Goal: Information Seeking & Learning: Learn about a topic

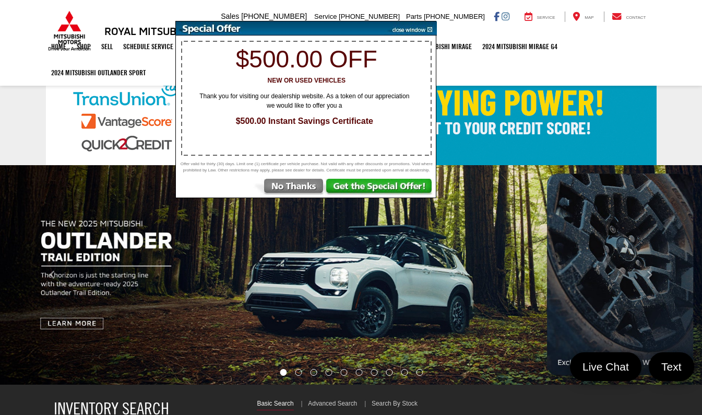
select select "Mitsubishi"
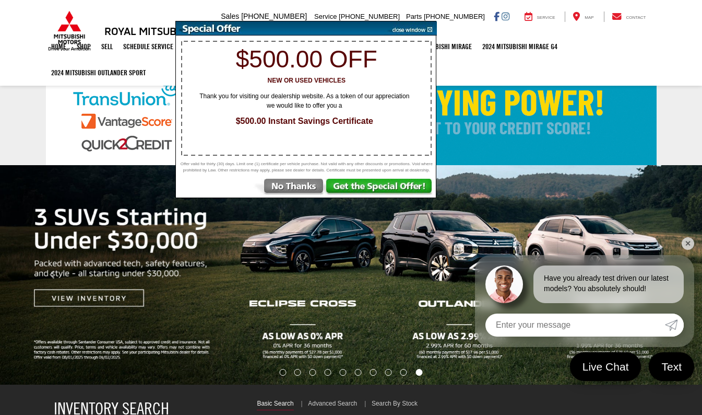
click at [429, 29] on img at bounding box center [410, 28] width 53 height 14
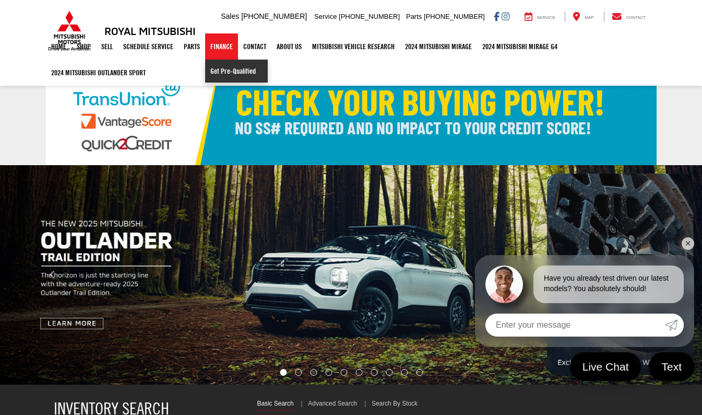
click at [229, 67] on link "Get Pre-Qualified" at bounding box center [236, 71] width 63 height 23
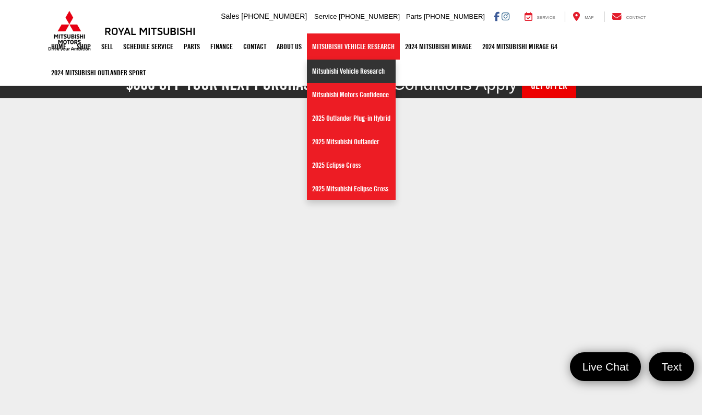
click at [346, 79] on link "Mitsubishi Vehicle Research" at bounding box center [351, 71] width 89 height 23
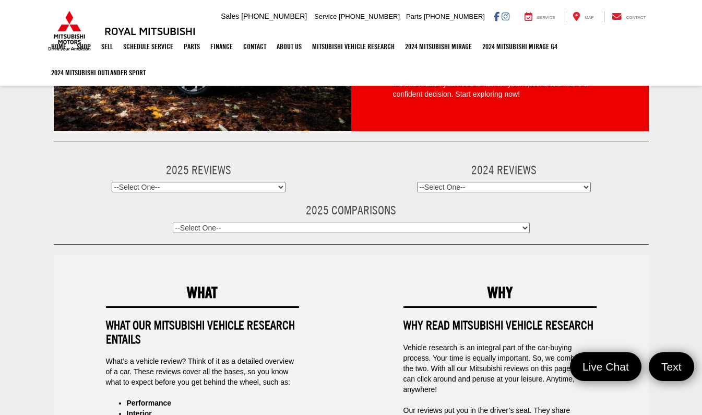
scroll to position [147, 0]
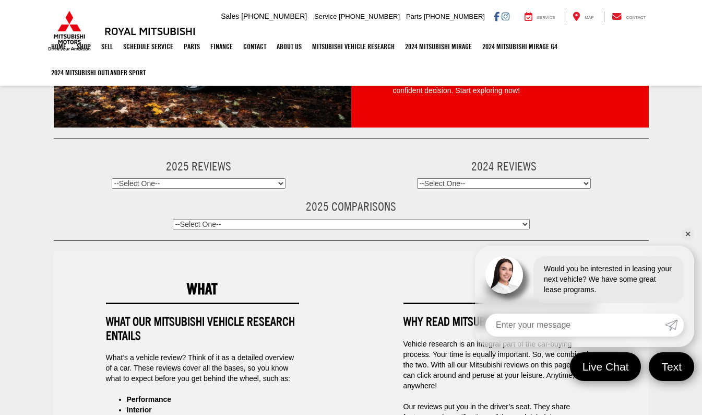
click at [492, 178] on select "--Select One-- Mitsubishi Outlander Sport" at bounding box center [504, 183] width 174 height 10
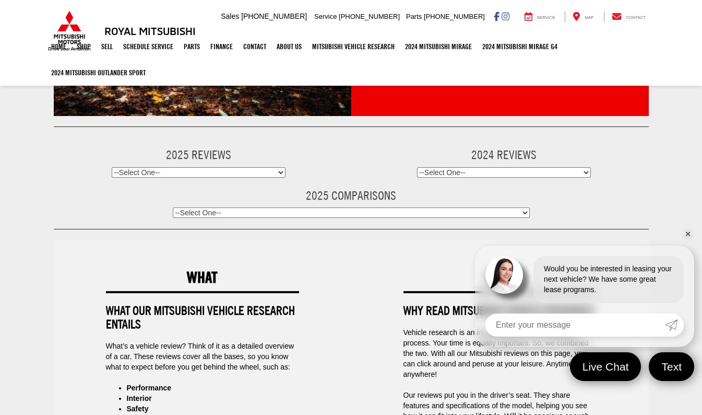
scroll to position [185, 0]
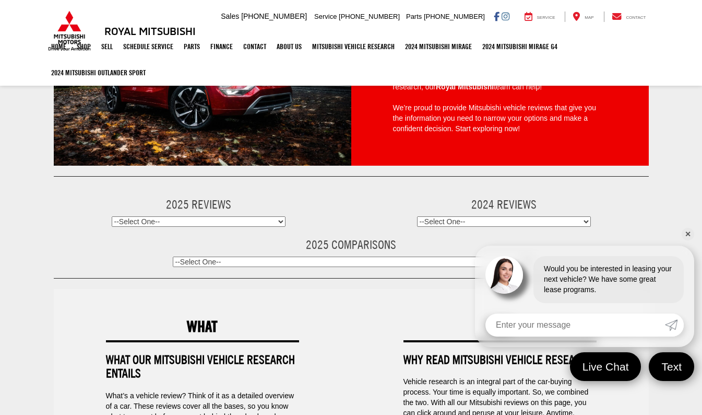
scroll to position [0, 0]
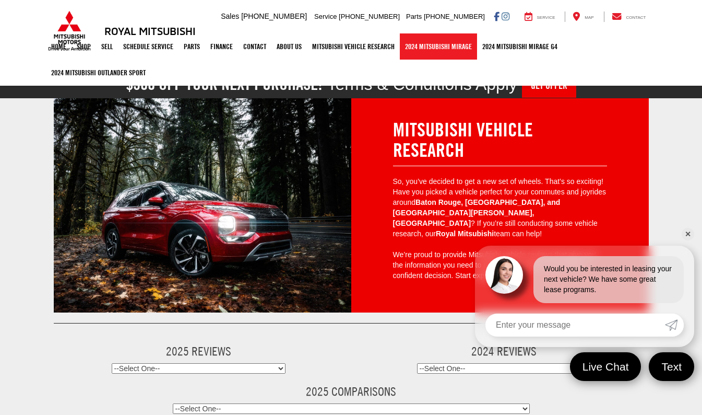
click at [467, 45] on link "2024 Mitsubishi Mirage" at bounding box center [438, 46] width 77 height 26
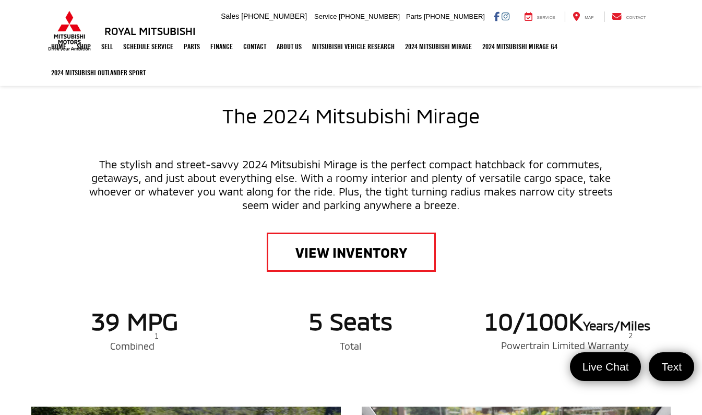
scroll to position [428, 0]
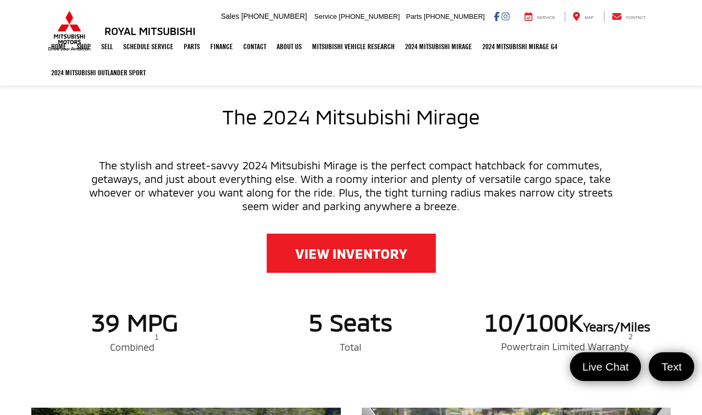
click at [409, 244] on link "VIEW INVENTORY" at bounding box center [351, 252] width 169 height 39
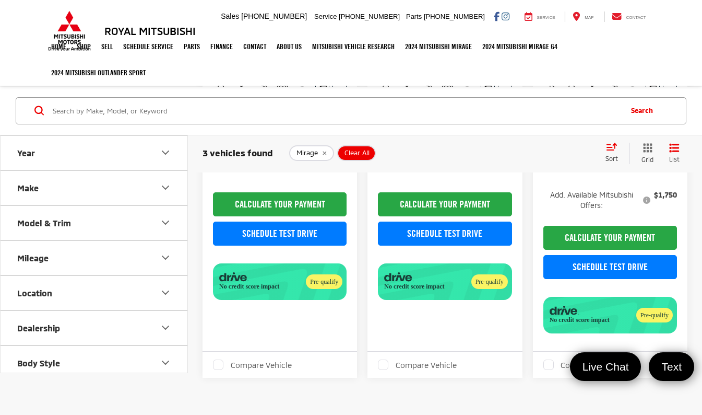
scroll to position [331, 0]
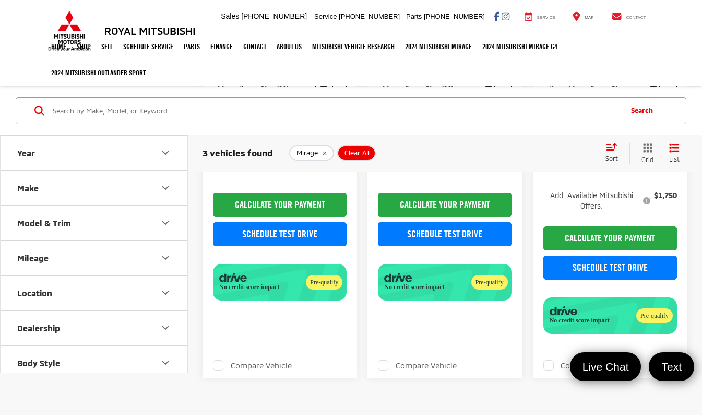
click at [363, 149] on span "Clear All" at bounding box center [357, 153] width 25 height 8
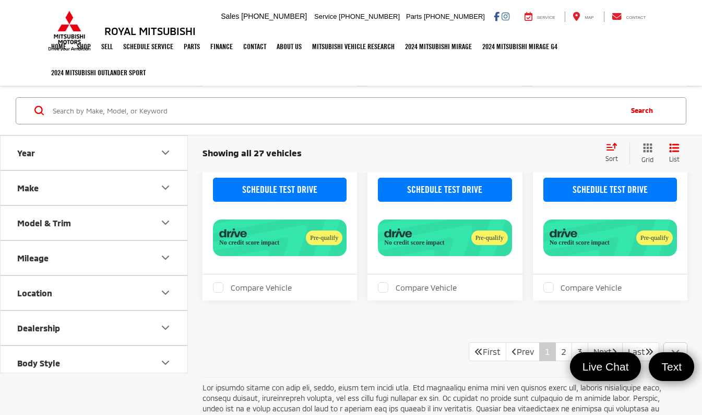
scroll to position [2043, 0]
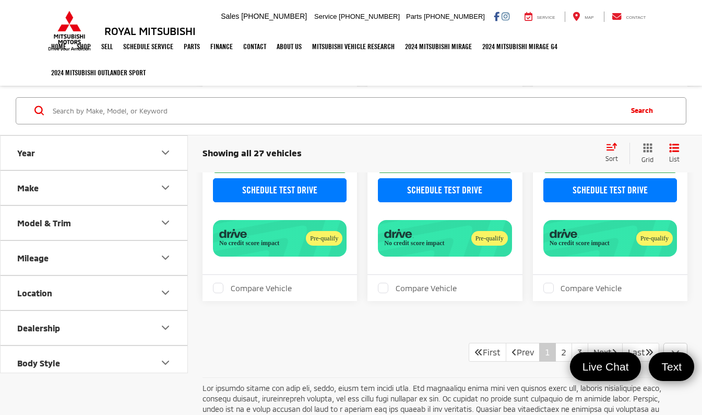
click at [448, 214] on div "Track Price Call for Pricing & Availability FINAL PRICE Less Add. Available Mit…" at bounding box center [445, 148] width 134 height 217
click at [612, 348] on icon "Next Page" at bounding box center [614, 351] width 5 height 8
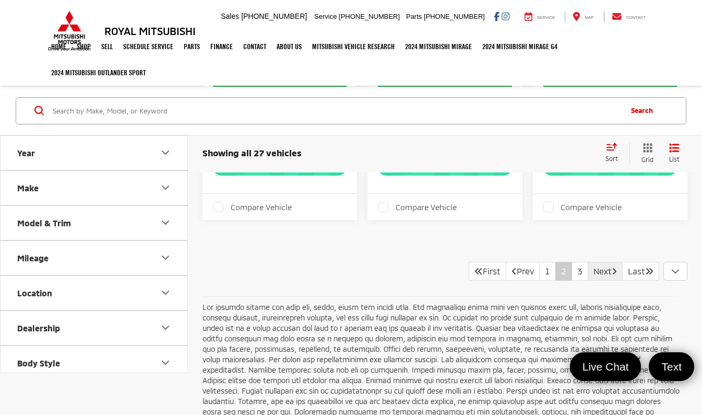
scroll to position [2124, 0]
click at [604, 272] on link "Next" at bounding box center [605, 270] width 35 height 19
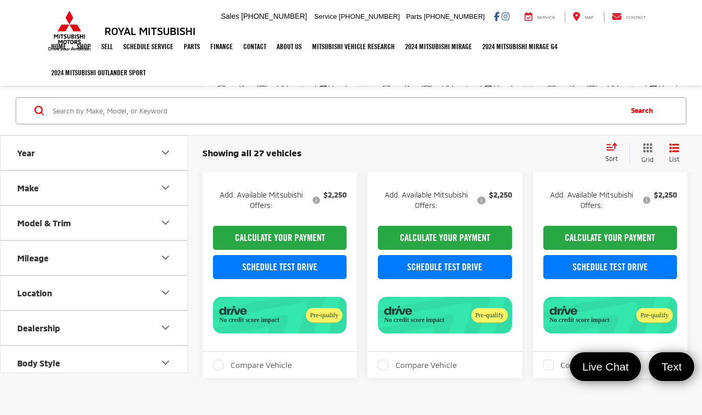
scroll to position [332, 0]
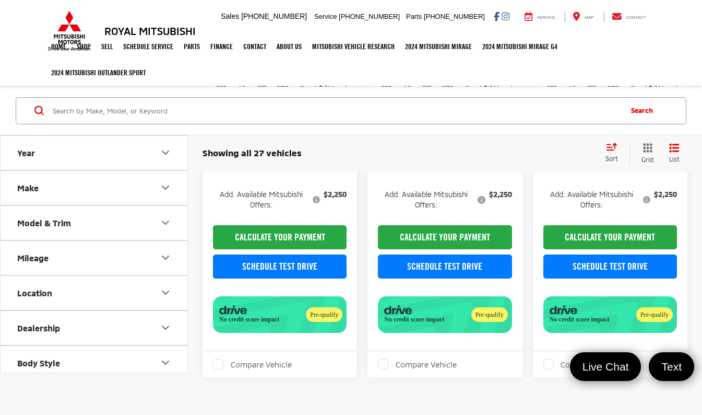
click at [171, 327] on icon "Dealership" at bounding box center [165, 327] width 13 height 13
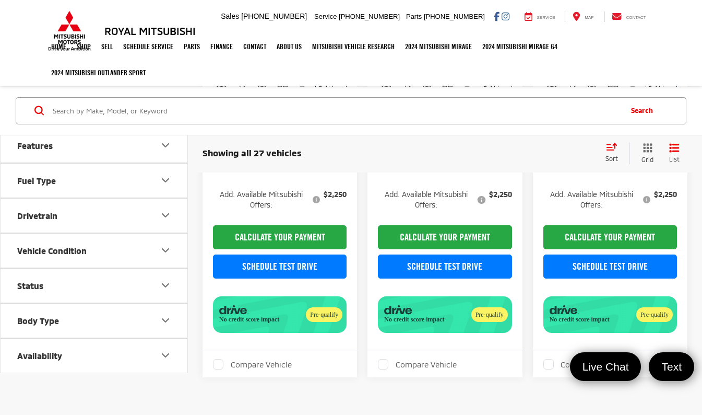
click at [165, 254] on icon "Vehicle Condition" at bounding box center [165, 250] width 13 height 13
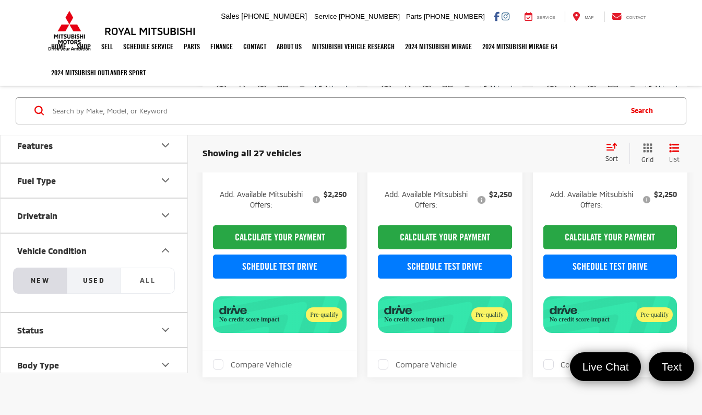
drag, startPoint x: 165, startPoint y: 254, endPoint x: 105, endPoint y: 270, distance: 62.2
click at [105, 312] on div "Vehicle Condition NEW Used All" at bounding box center [94, 329] width 187 height 35
click at [105, 270] on button "Used" at bounding box center [94, 280] width 54 height 26
